Goal: Task Accomplishment & Management: Manage account settings

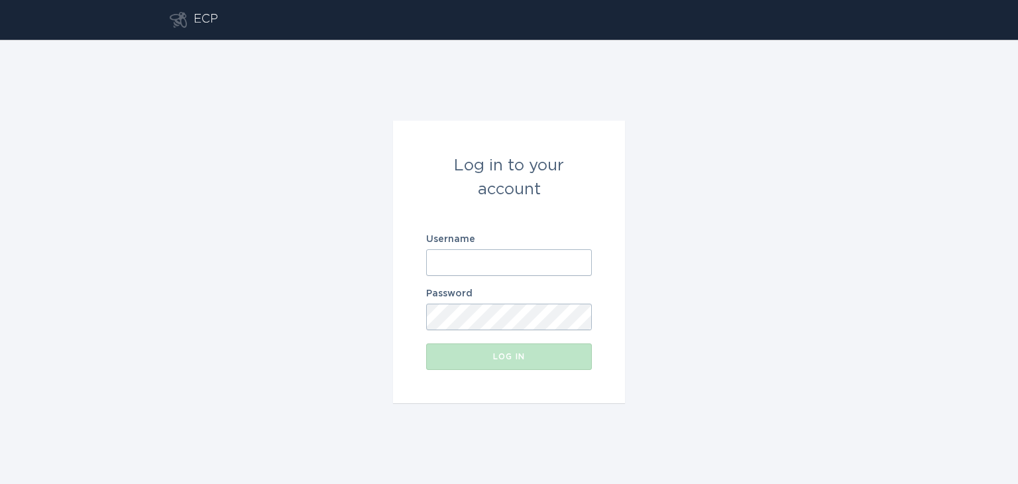
click at [569, 256] on body "ECP Log in to your account Username Password Log in" at bounding box center [509, 242] width 1018 height 484
click at [0, 483] on com-1password-button at bounding box center [0, 484] width 0 height 0
type input "[EMAIL_ADDRESS][DOMAIN_NAME]"
